Goal: Transaction & Acquisition: Book appointment/travel/reservation

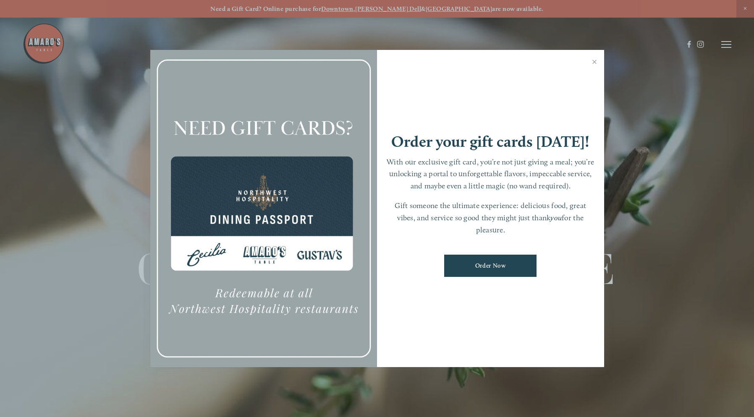
click at [610, 38] on div at bounding box center [377, 208] width 754 height 417
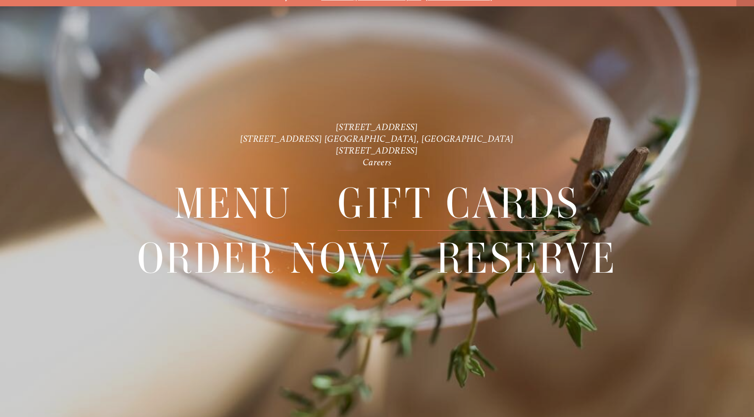
scroll to position [18, 0]
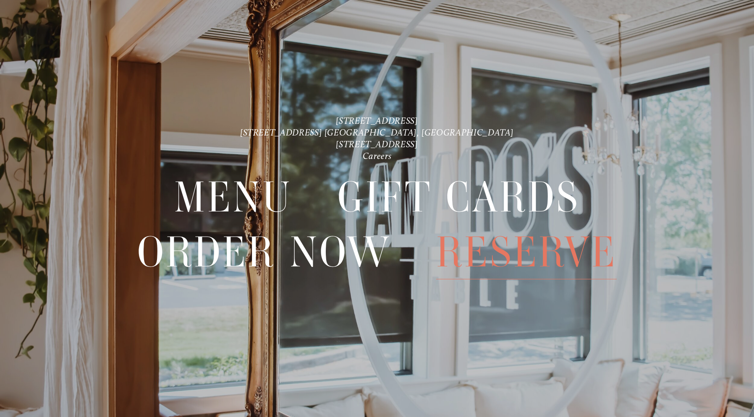
click at [475, 245] on span "Reserve" at bounding box center [526, 252] width 180 height 55
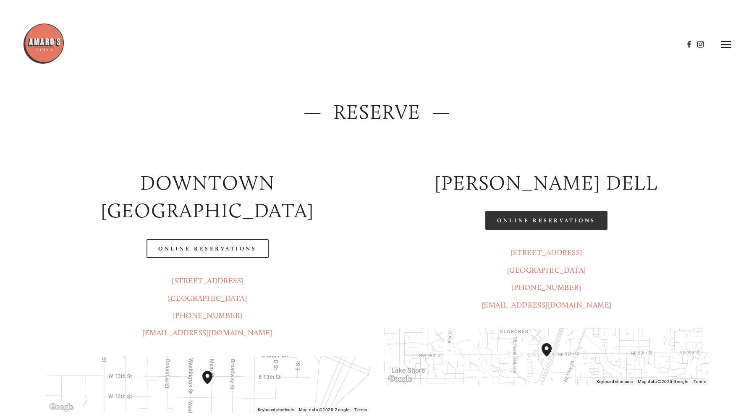
scroll to position [42, 0]
click at [526, 222] on link "Online Reservations" at bounding box center [546, 221] width 122 height 19
